Goal: Find contact information: Find contact information

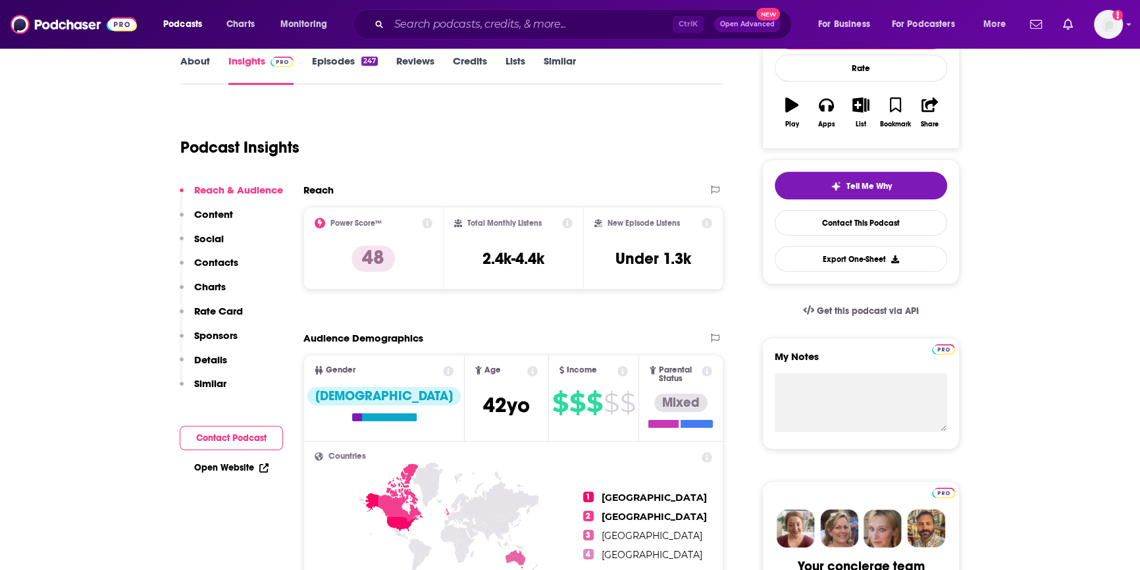
scroll to position [239, 0]
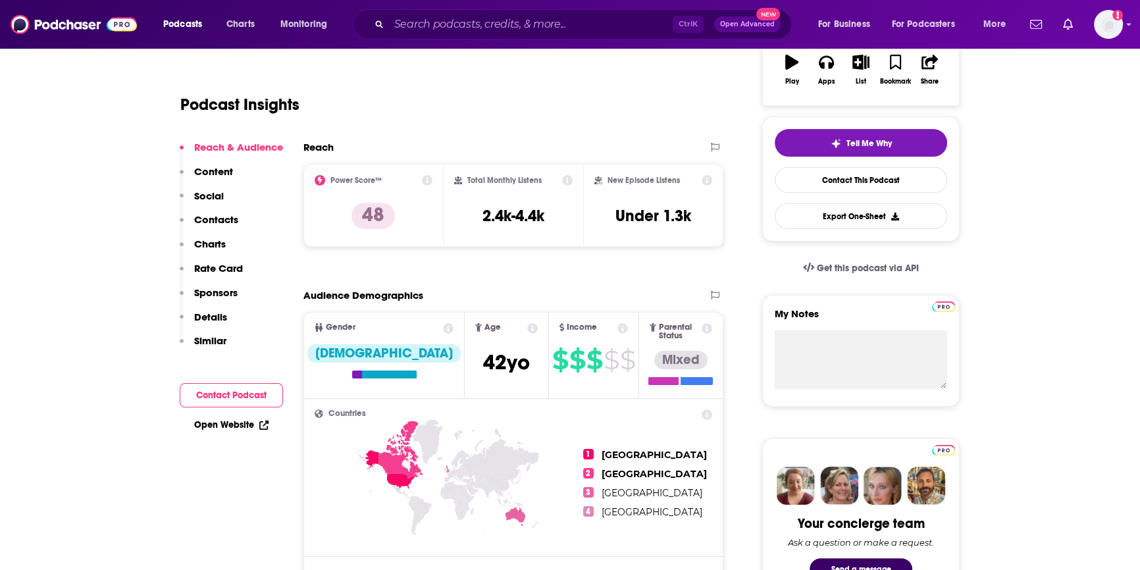
click at [244, 390] on button "Contact Podcast" at bounding box center [231, 395] width 103 height 24
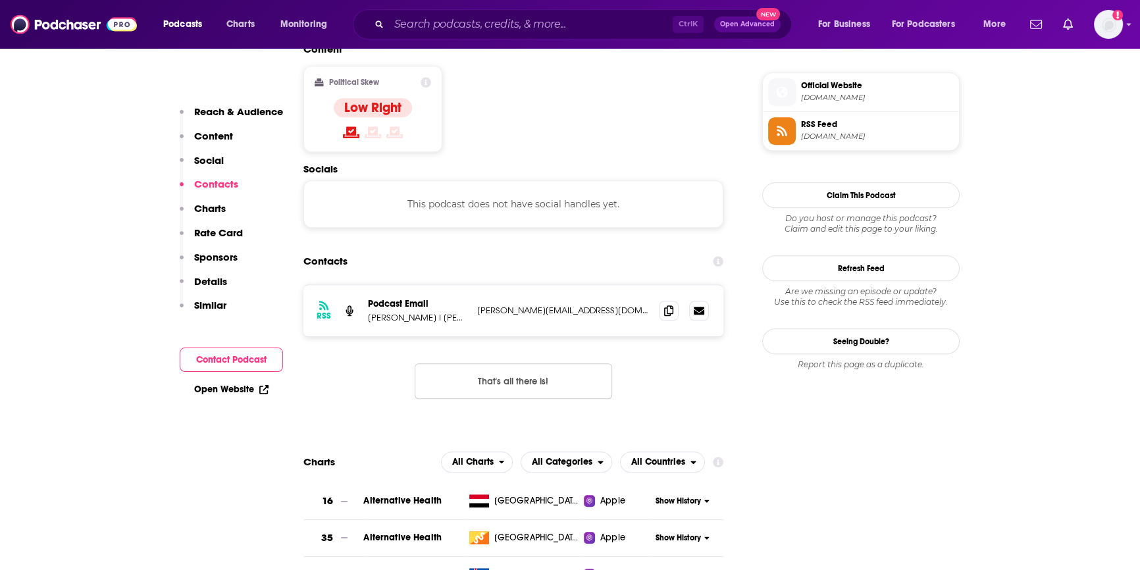
scroll to position [1060, 0]
drag, startPoint x: 612, startPoint y: 250, endPoint x: 474, endPoint y: 257, distance: 138.5
click at [474, 285] on div "RSS Podcast Email [PERSON_NAME] I [PERSON_NAME] Life Coach, Leadership Mentor […" at bounding box center [514, 310] width 420 height 51
copy div "n Life Coach, Leadership Mentor [PERSON_NAME][EMAIL_ADDRESS][DOMAIN_NAME]"
click at [607, 305] on p "[PERSON_NAME][EMAIL_ADDRESS][DOMAIN_NAME]" at bounding box center [562, 310] width 171 height 11
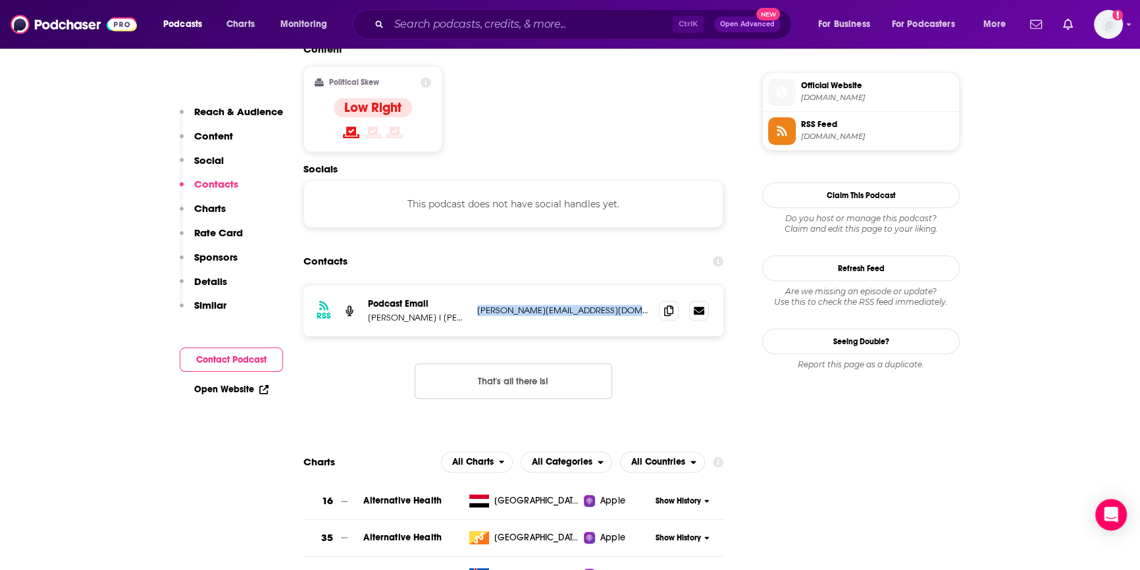
drag, startPoint x: 607, startPoint y: 243, endPoint x: 488, endPoint y: 249, distance: 119.3
click at [488, 305] on p "[PERSON_NAME][EMAIL_ADDRESS][DOMAIN_NAME]" at bounding box center [562, 310] width 171 height 11
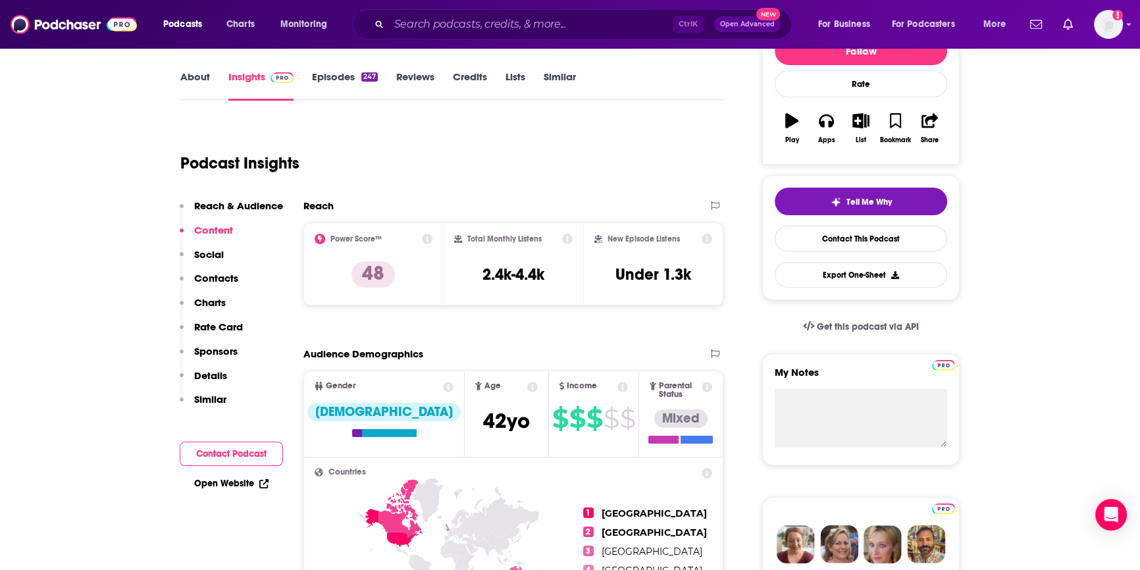
scroll to position [0, 0]
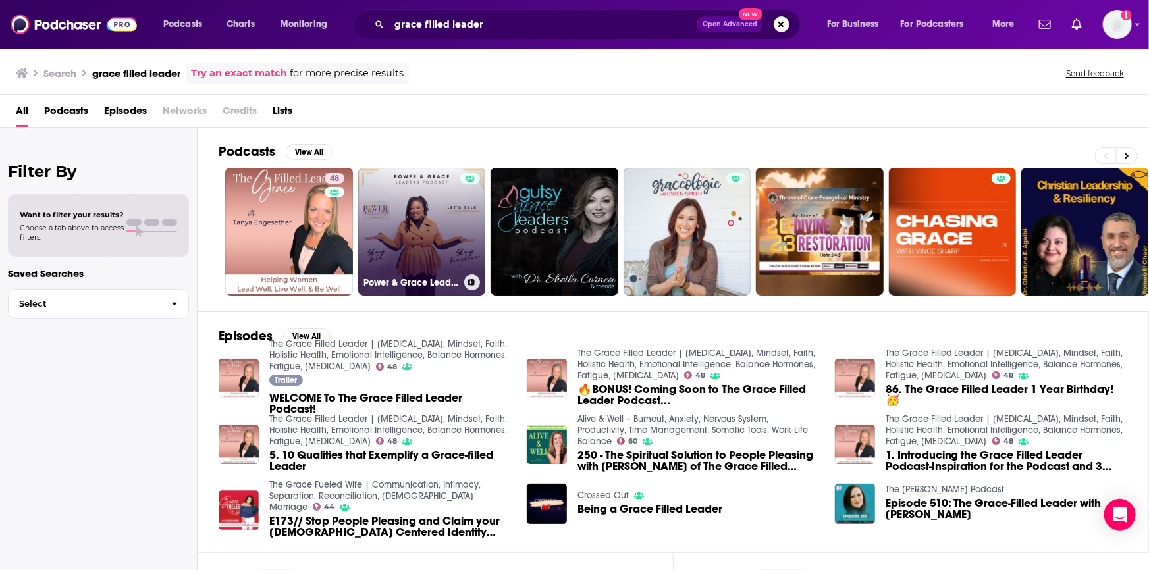
click at [453, 254] on link "Power & Grace Leaders" at bounding box center [422, 232] width 128 height 128
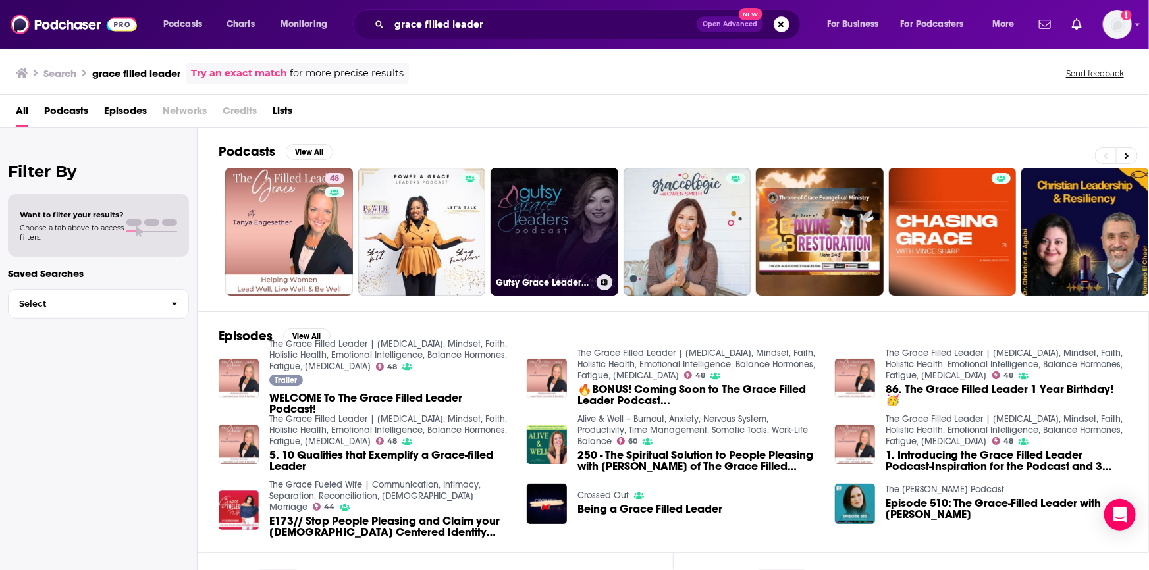
click at [527, 252] on link "Gutsy Grace Leaders™ Podcast | Practical Wisdom & Faith Inspiration for [DEMOGR…" at bounding box center [555, 232] width 128 height 128
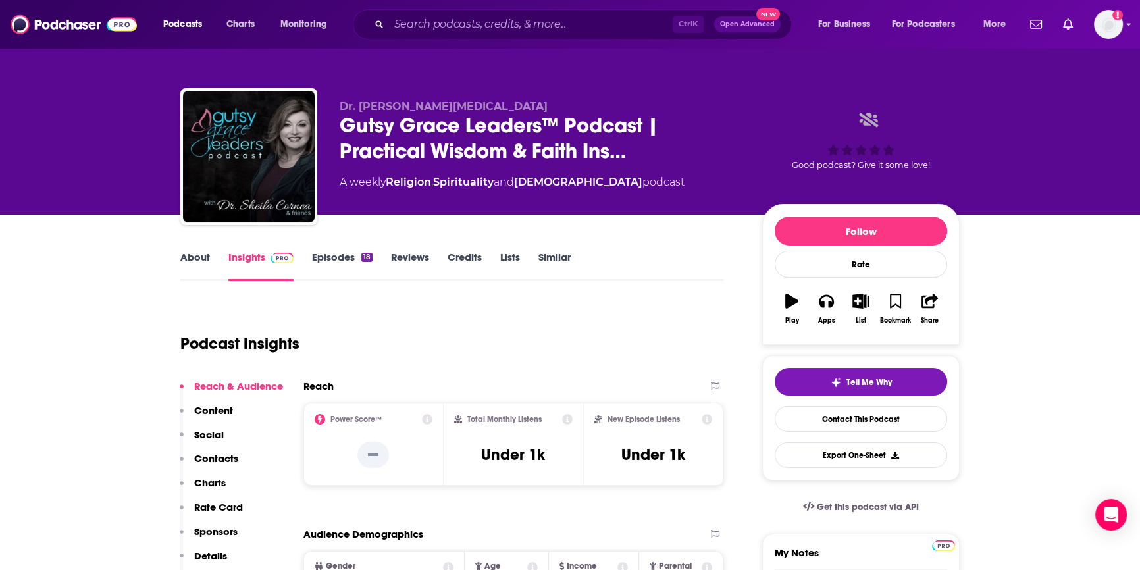
click at [342, 257] on link "Episodes 18" at bounding box center [342, 266] width 61 height 30
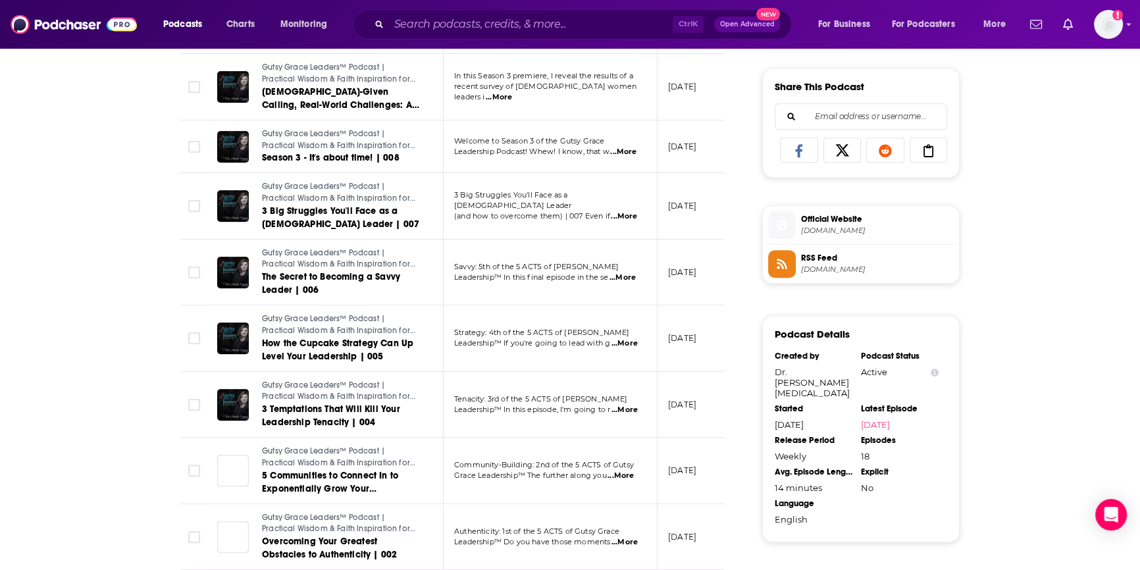
scroll to position [838, 0]
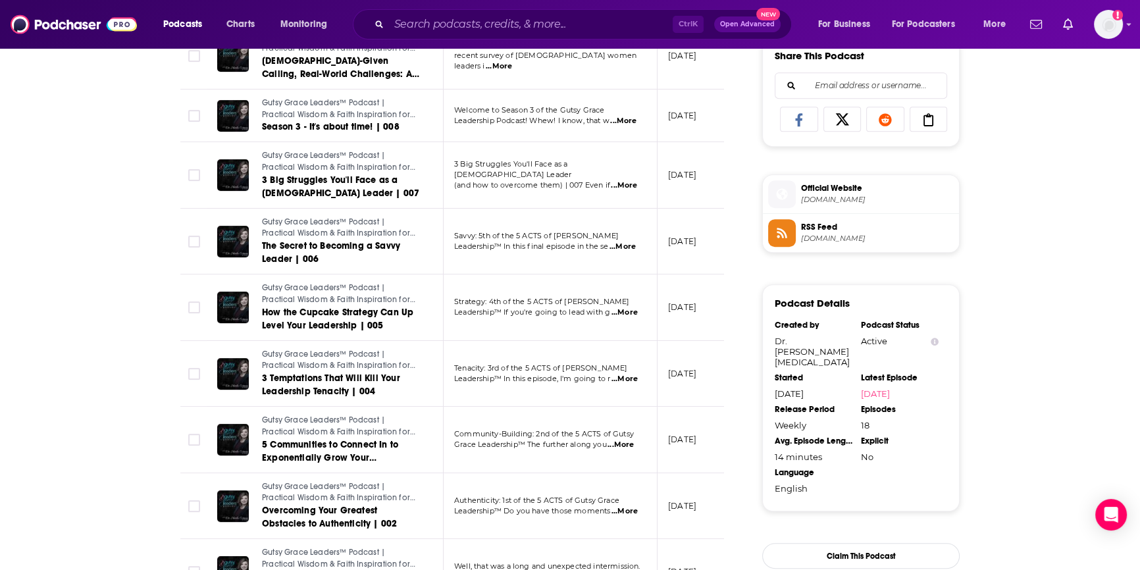
click at [626, 181] on span "...More" at bounding box center [624, 185] width 26 height 11
click at [79, 299] on div "About Insights Episodes 18 Reviews Credits Lists Similar Episodes of Gutsy Grac…" at bounding box center [570, 258] width 1140 height 1763
click at [633, 310] on span "...More" at bounding box center [625, 313] width 26 height 11
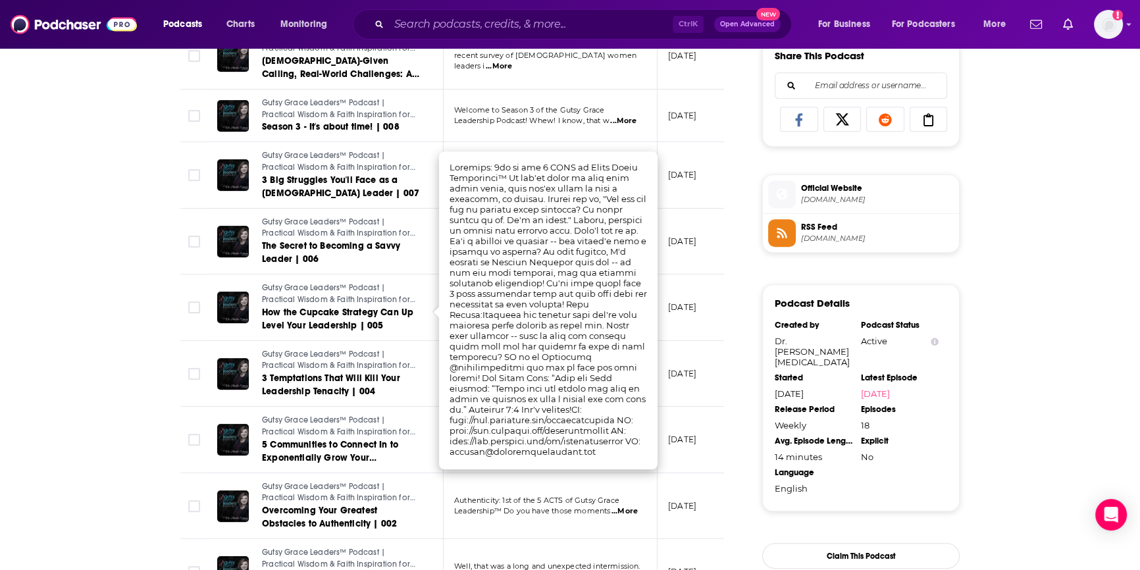
click at [122, 387] on div "About Insights Episodes 18 Reviews Credits Lists Similar Episodes of Gutsy Grac…" at bounding box center [570, 258] width 1140 height 1763
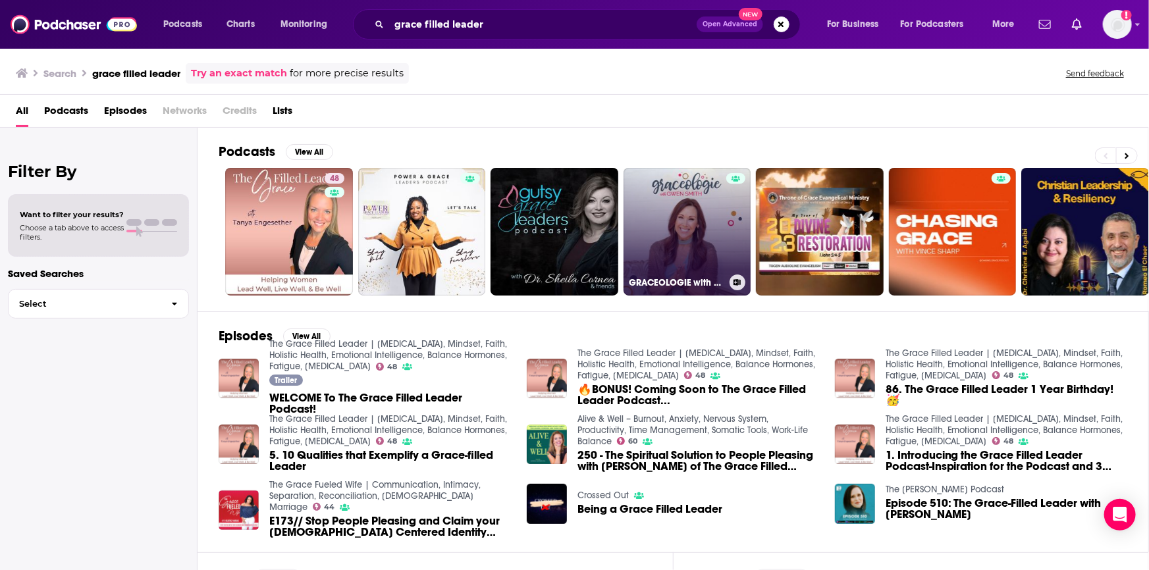
click at [697, 252] on link "GRACEOLOGIE with [PERSON_NAME]" at bounding box center [688, 232] width 128 height 128
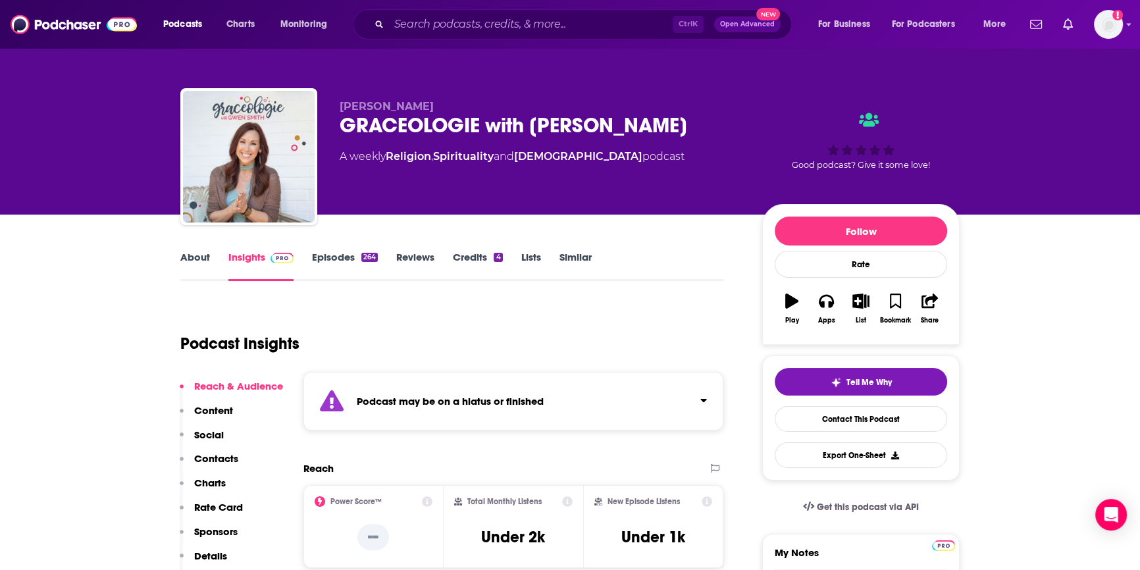
click at [344, 258] on link "Episodes 264" at bounding box center [345, 266] width 66 height 30
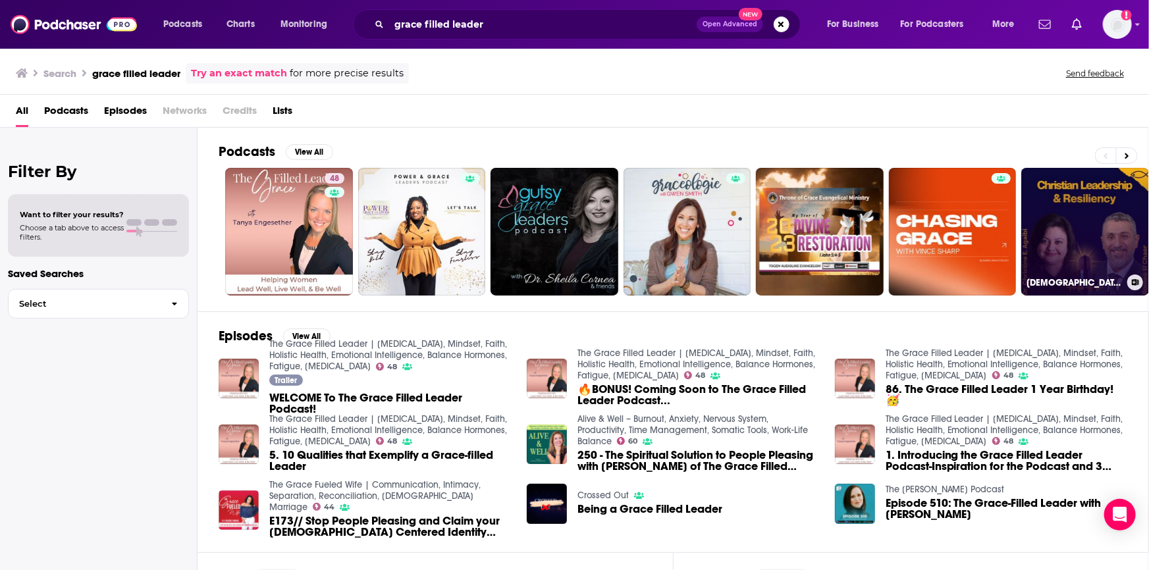
click at [1067, 253] on link "[DEMOGRAPHIC_DATA] Leadership and Resiliency" at bounding box center [1085, 232] width 128 height 128
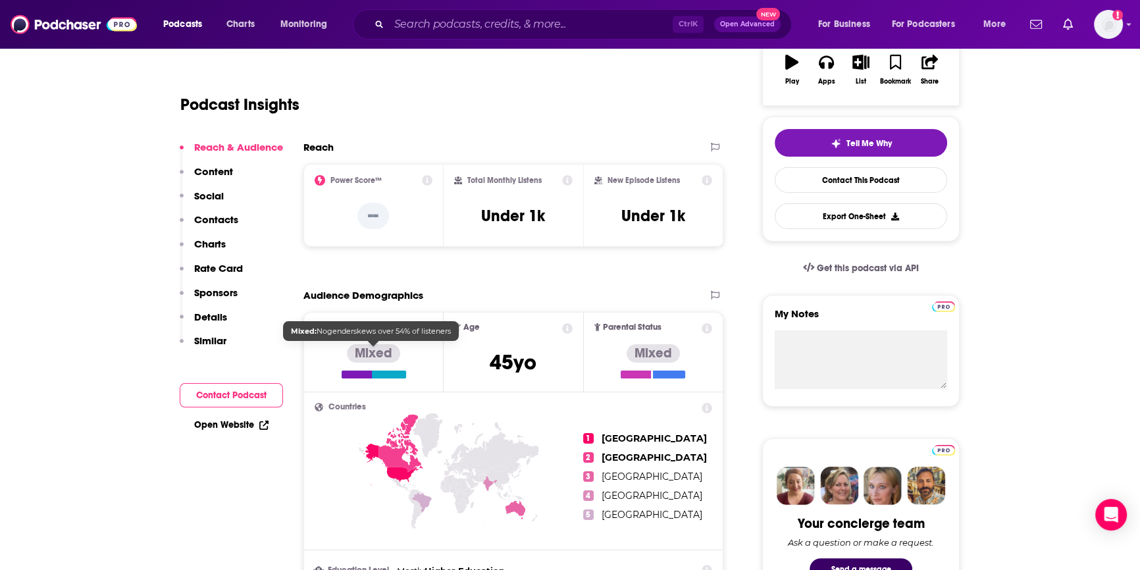
scroll to position [179, 0]
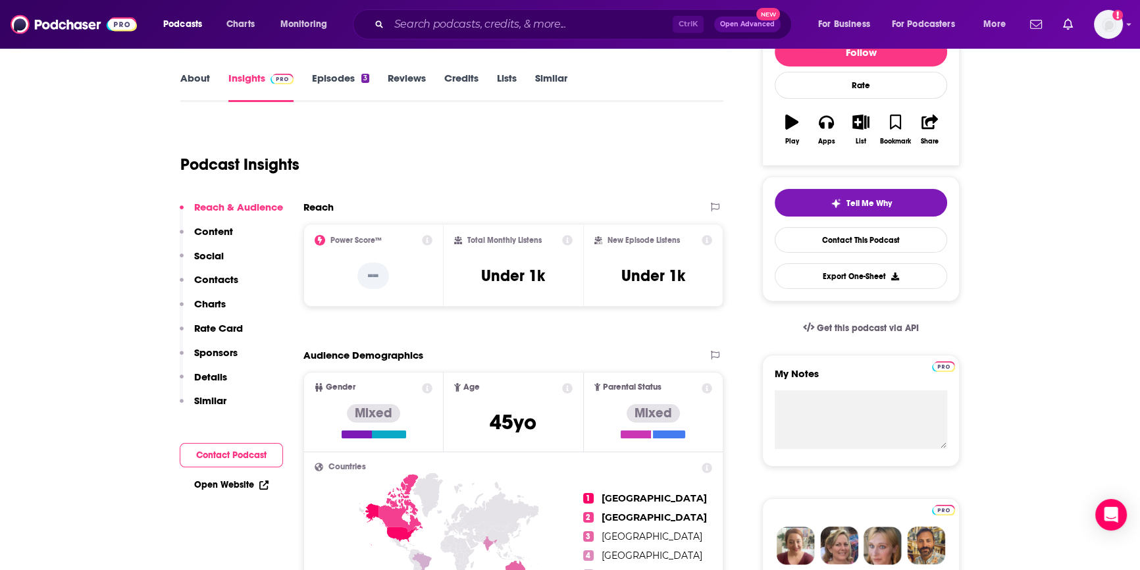
click at [342, 76] on link "Episodes 3" at bounding box center [340, 87] width 57 height 30
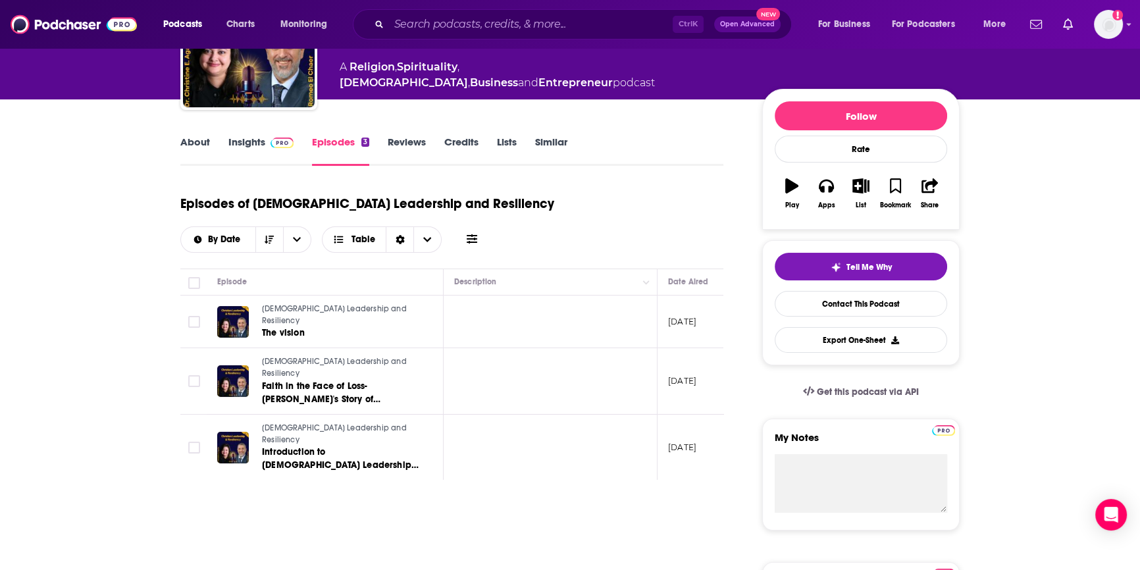
scroll to position [119, 0]
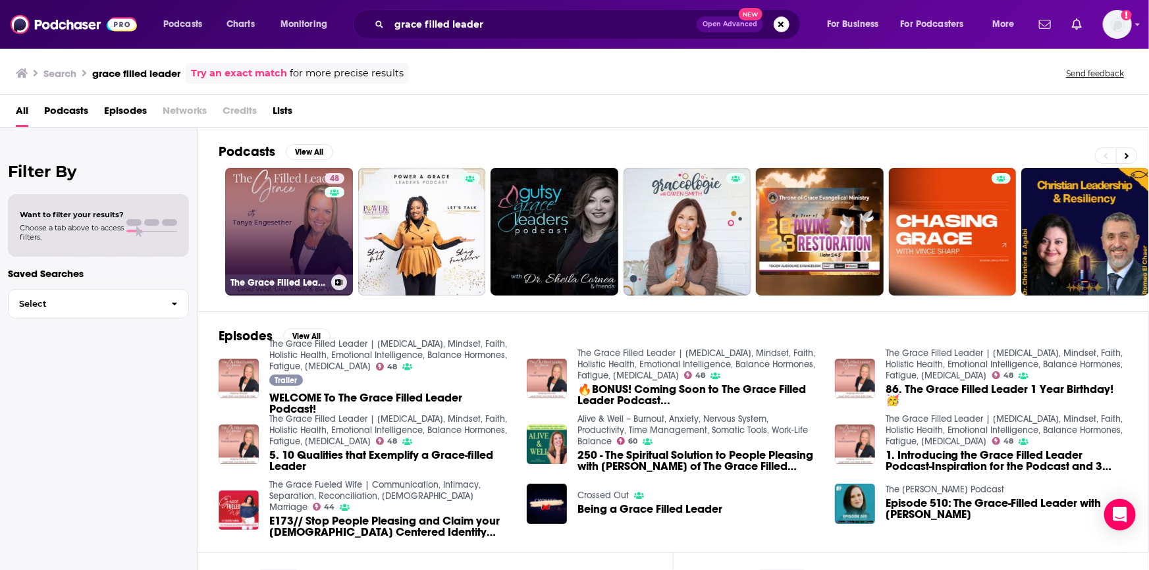
click at [318, 237] on link "48 The Grace Filled Leader | [MEDICAL_DATA], Mindset, Faith, Holistic Health, E…" at bounding box center [289, 232] width 128 height 128
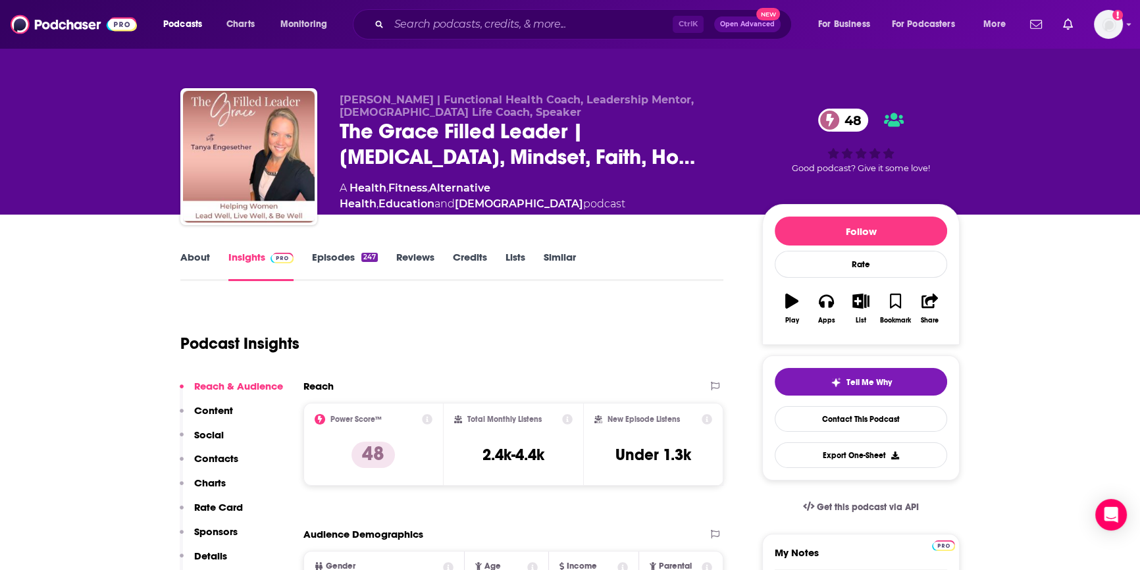
click at [572, 254] on link "Similar" at bounding box center [560, 266] width 32 height 30
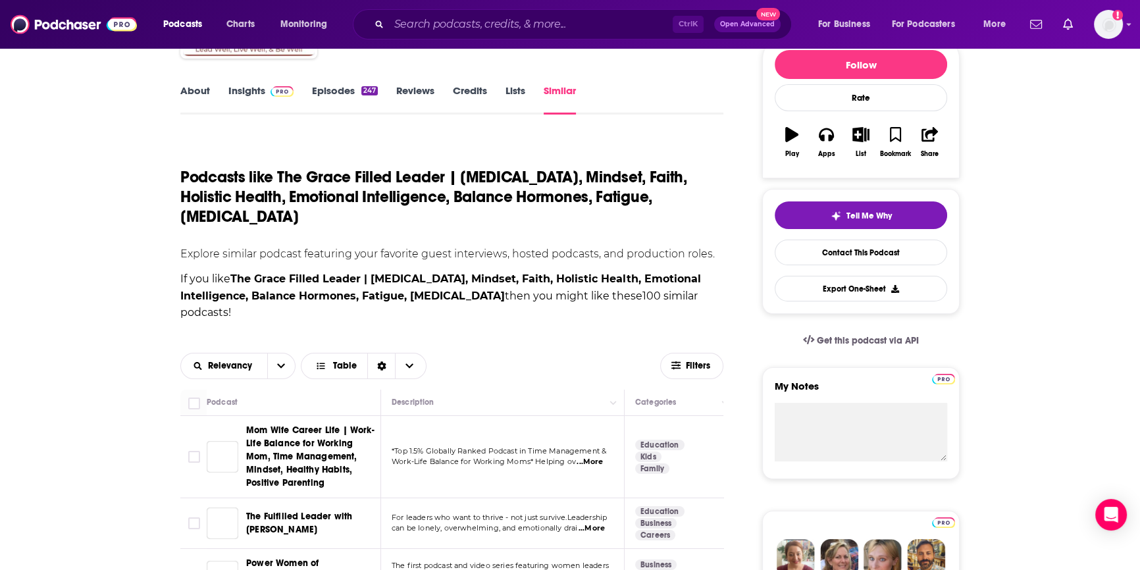
scroll to position [239, 0]
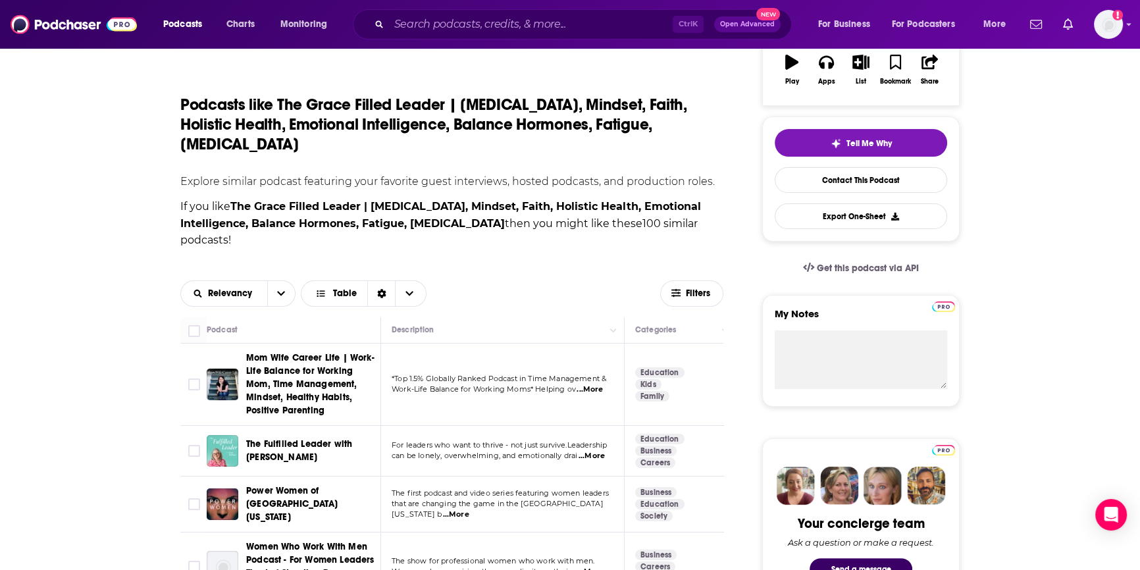
click at [589, 451] on span "...More" at bounding box center [592, 456] width 26 height 11
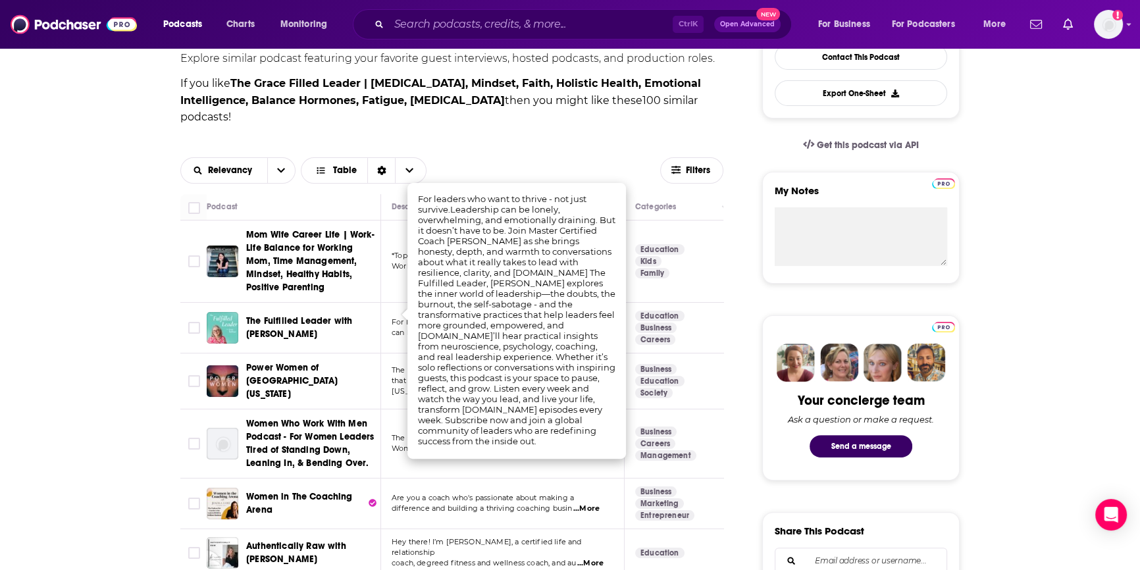
scroll to position [359, 0]
